Goal: Information Seeking & Learning: Learn about a topic

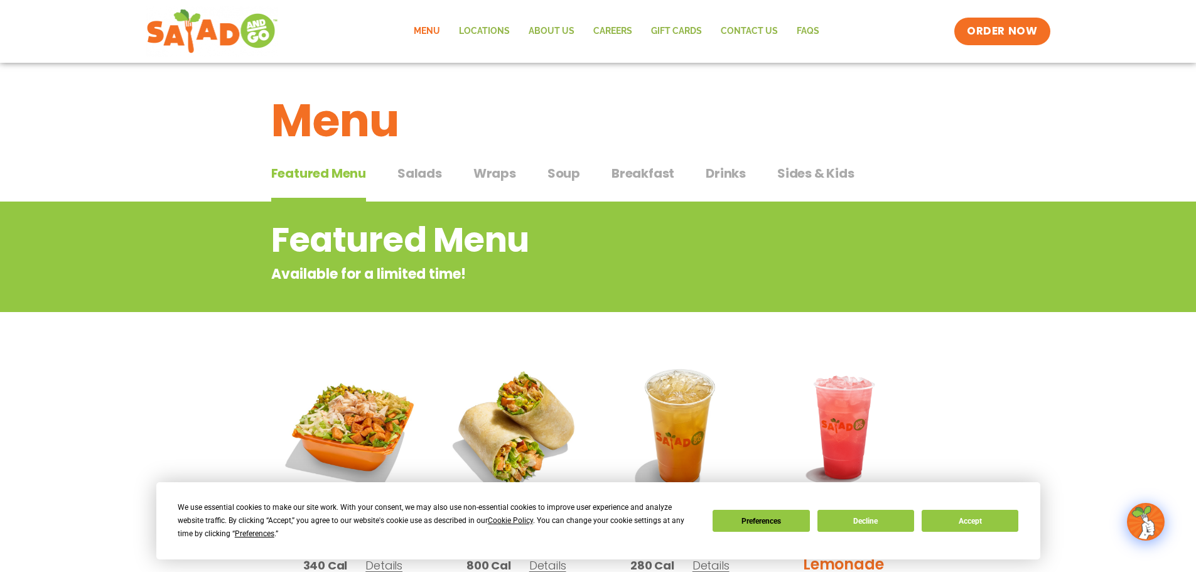
click at [423, 171] on span "Salads" at bounding box center [419, 173] width 45 height 19
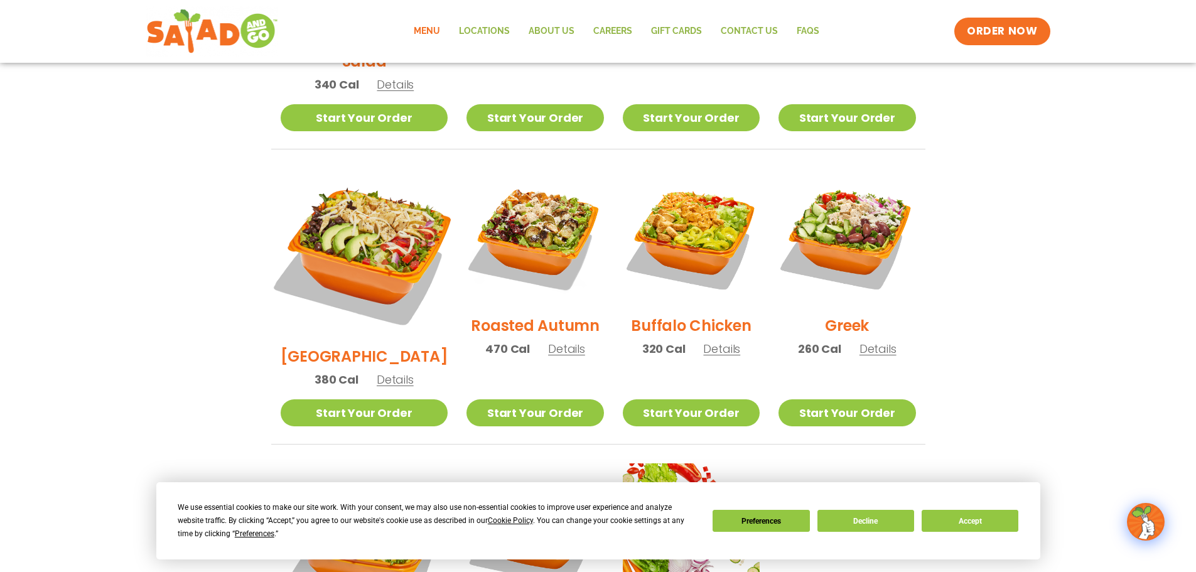
scroll to position [565, 0]
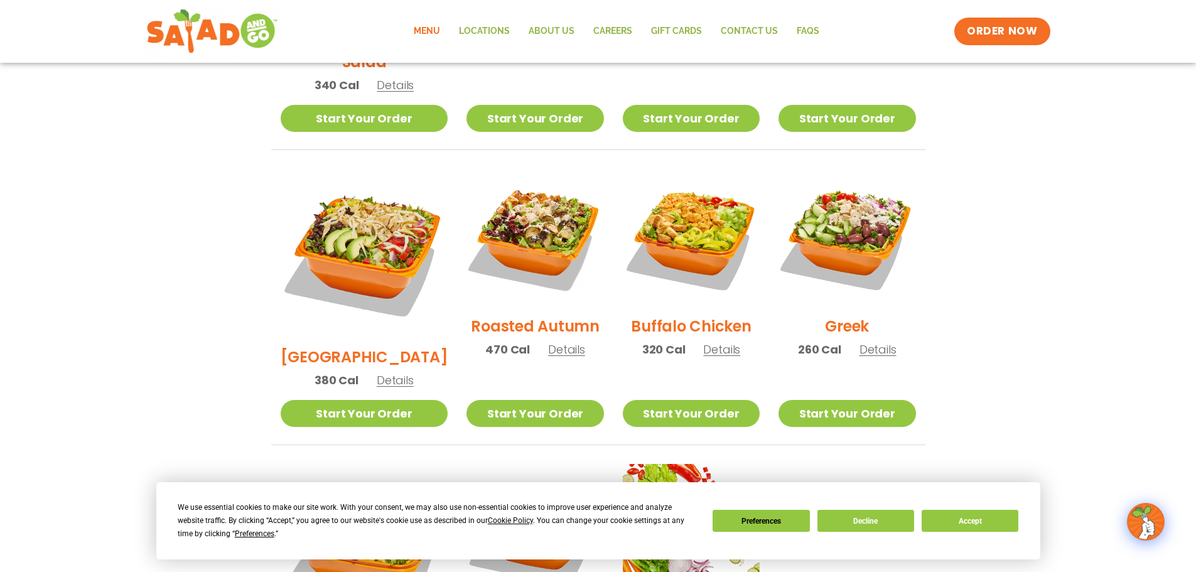
click at [229, 375] on section "Salads Our house-made dressings make our huge portions even more delicious. Goo…" at bounding box center [598, 188] width 1196 height 1104
click at [973, 361] on section "Salads Our house-made dressings make our huge portions even more delicious. Goo…" at bounding box center [598, 188] width 1196 height 1104
click at [221, 32] on img at bounding box center [212, 31] width 119 height 45
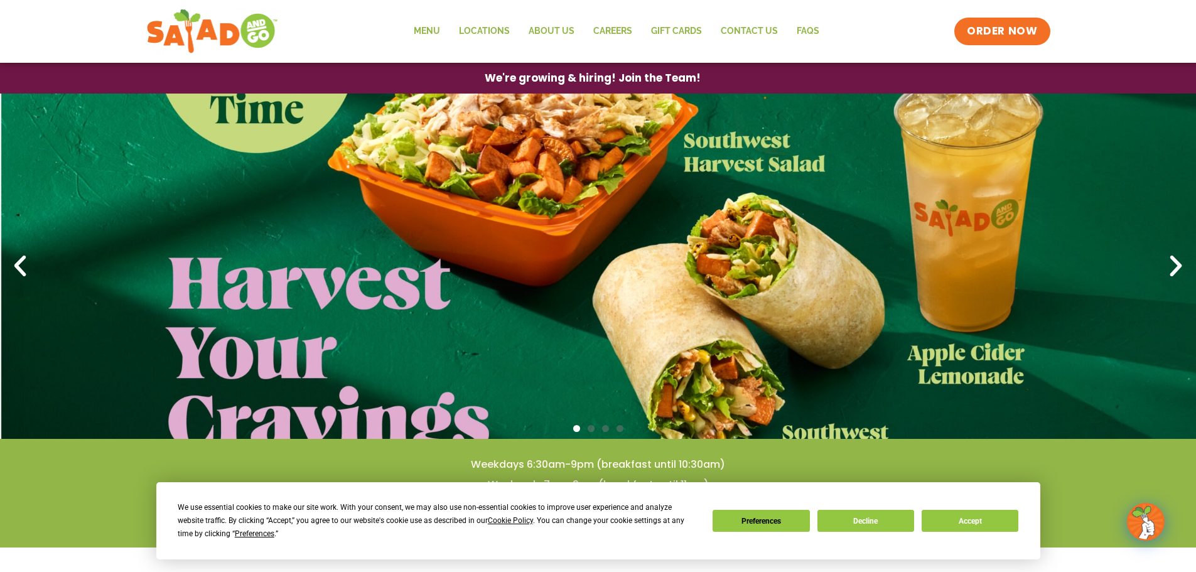
click at [1173, 270] on icon "Next slide" at bounding box center [1176, 266] width 28 height 28
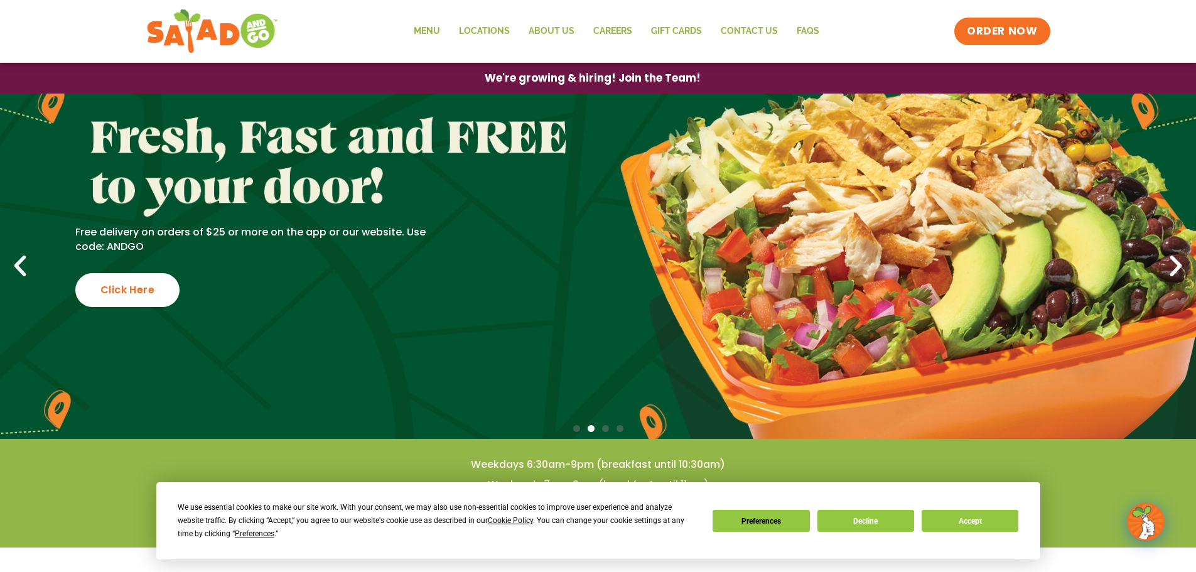
click at [377, 295] on div "Free delivery on orders of $25 or more on the app or our website. Use code: AND…" at bounding box center [260, 266] width 370 height 82
